Goal: Task Accomplishment & Management: Complete application form

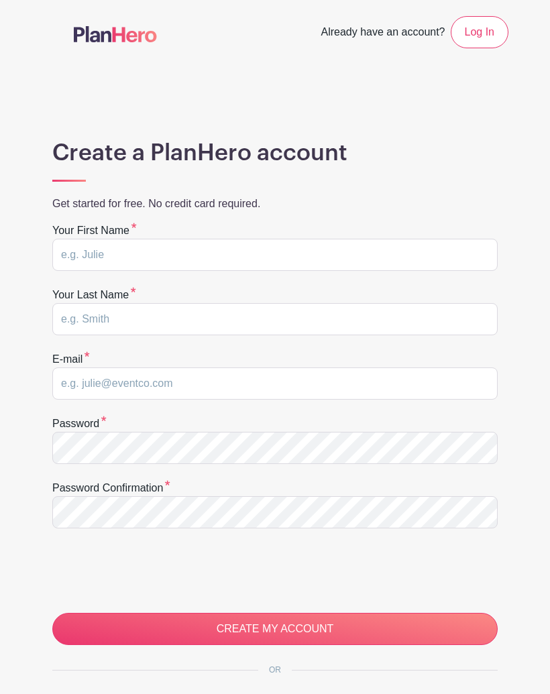
click at [296, 619] on input "CREATE MY ACCOUNT" at bounding box center [274, 629] width 445 height 32
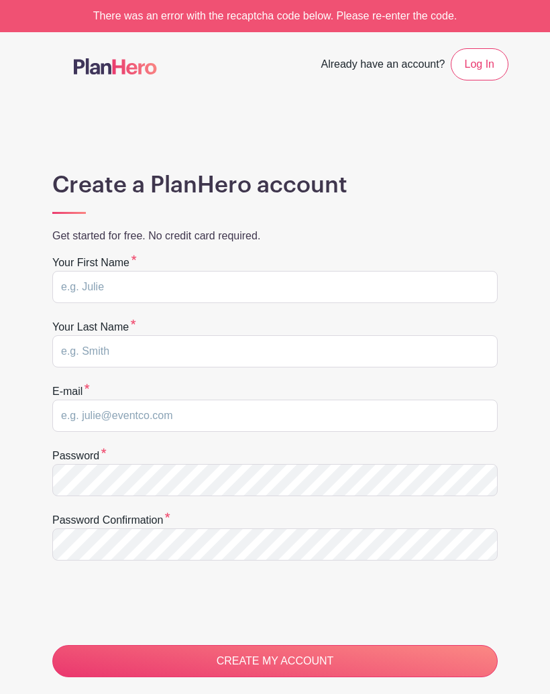
click at [309, 646] on input "CREATE MY ACCOUNT" at bounding box center [274, 661] width 445 height 32
click at [308, 642] on form "Your first name Your last name E-mail Password Password confirmation CREATE MY …" at bounding box center [274, 466] width 445 height 422
click at [299, 648] on input "CREATE MY ACCOUNT" at bounding box center [274, 661] width 445 height 32
click at [296, 640] on form "Your first name Your last name E-mail Password Password confirmation CREATE MY …" at bounding box center [274, 466] width 445 height 422
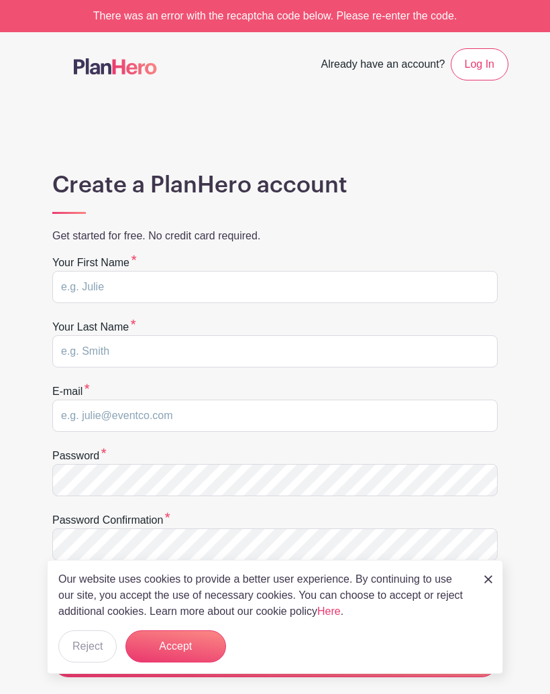
click at [147, 42] on nav "Already have an account? Log In" at bounding box center [275, 64] width 550 height 64
click at [133, 44] on nav "Already have an account? Log In" at bounding box center [275, 64] width 550 height 64
click at [119, 56] on link at bounding box center [115, 67] width 83 height 23
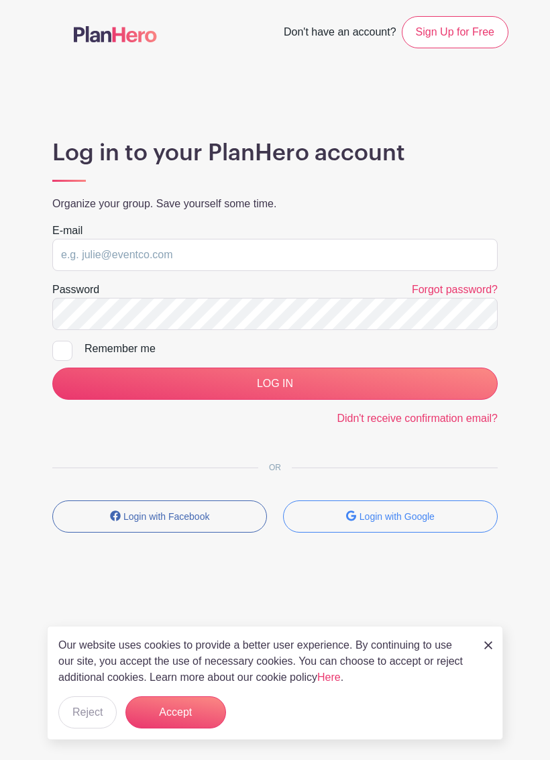
click at [408, 383] on input "LOG IN" at bounding box center [274, 383] width 445 height 32
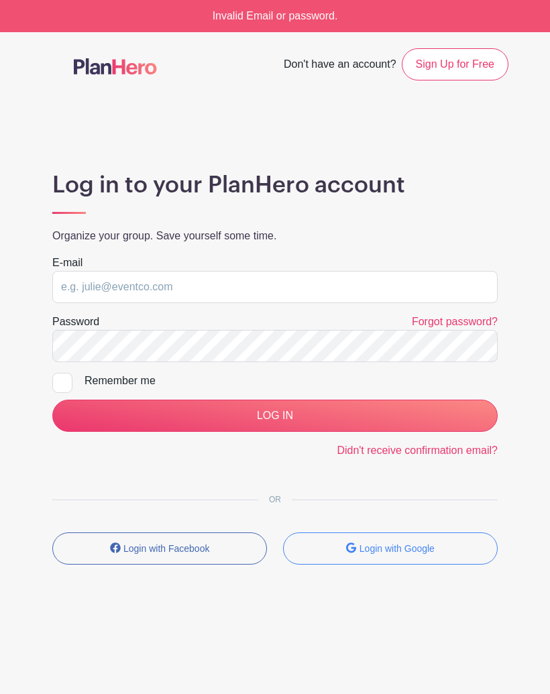
click at [336, 417] on input "LOG IN" at bounding box center [274, 416] width 445 height 32
